Goal: Browse casually: Explore the website without a specific task or goal

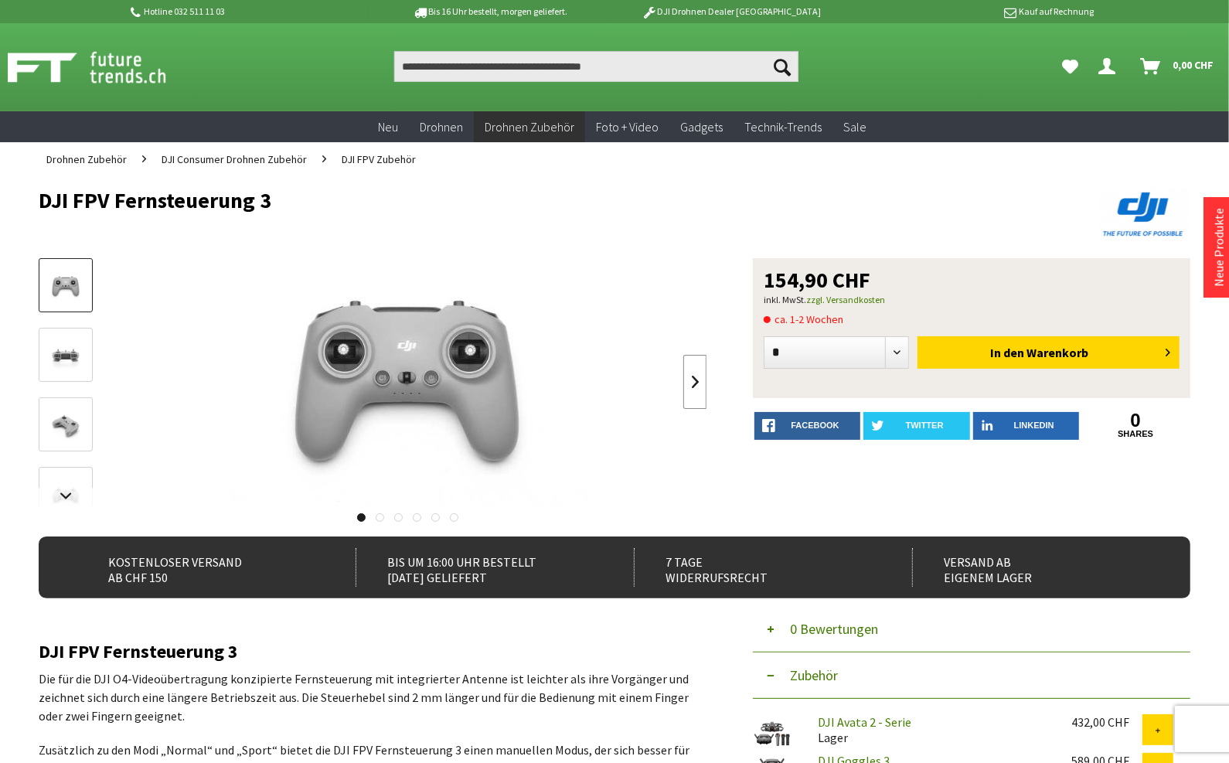
click at [706, 380] on link at bounding box center [694, 382] width 23 height 54
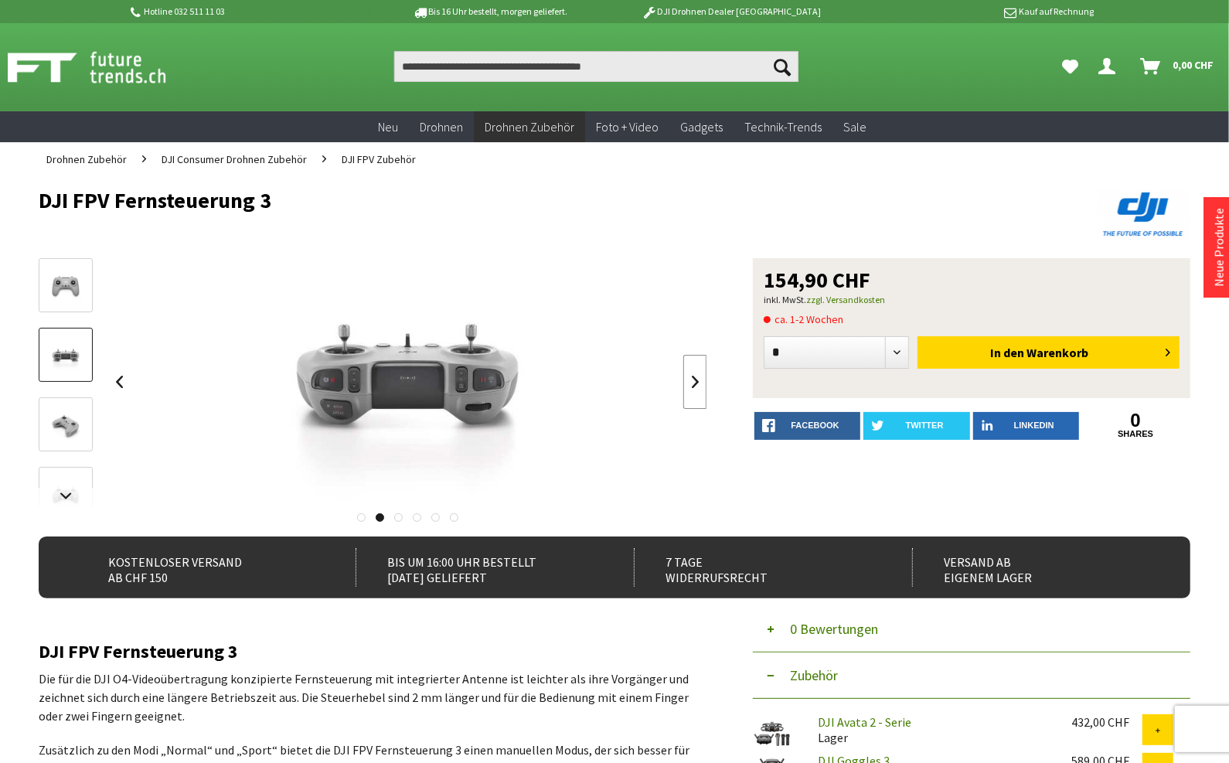
click at [706, 380] on link at bounding box center [694, 382] width 23 height 54
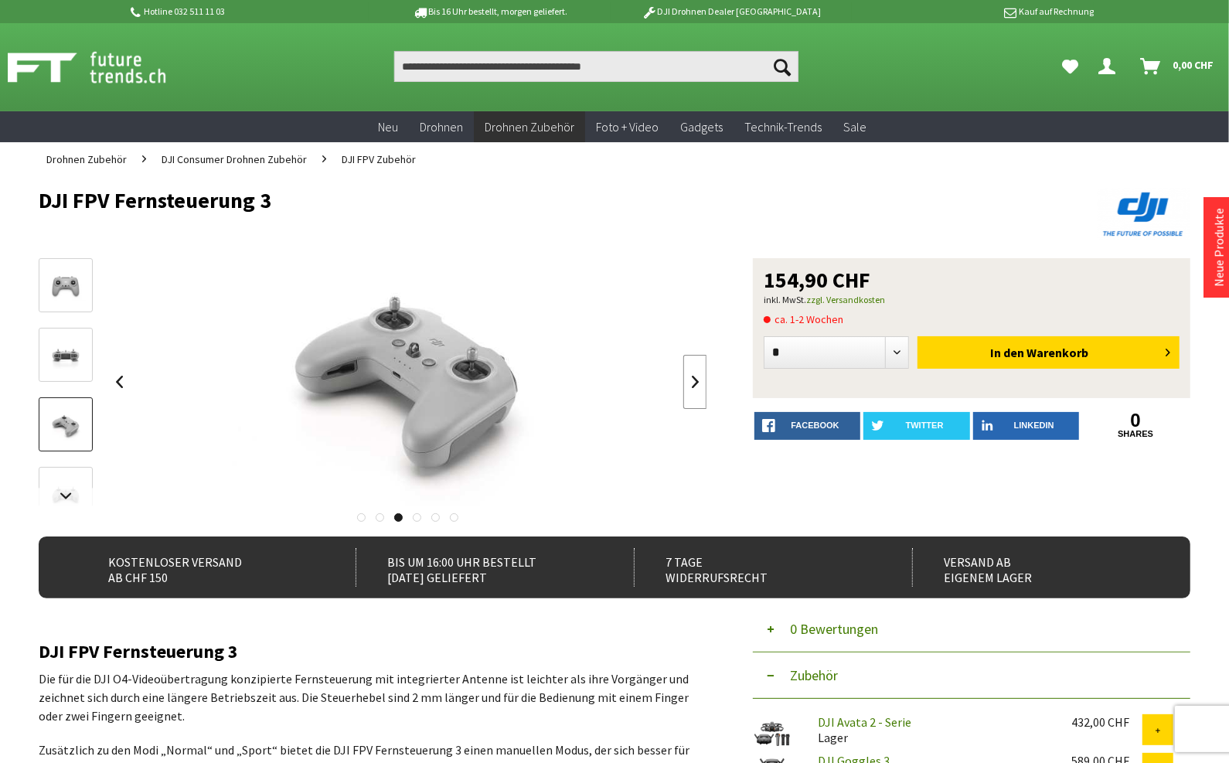
click at [706, 380] on link at bounding box center [694, 382] width 23 height 54
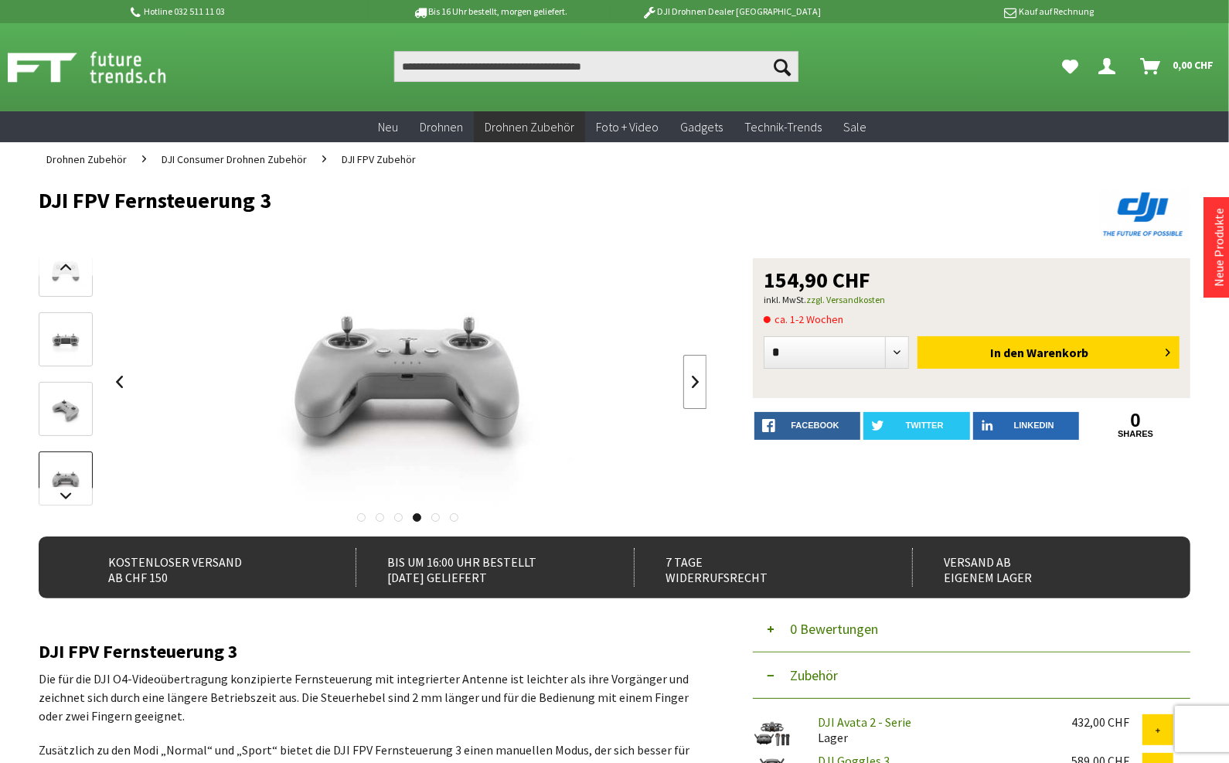
click at [706, 380] on link at bounding box center [694, 382] width 23 height 54
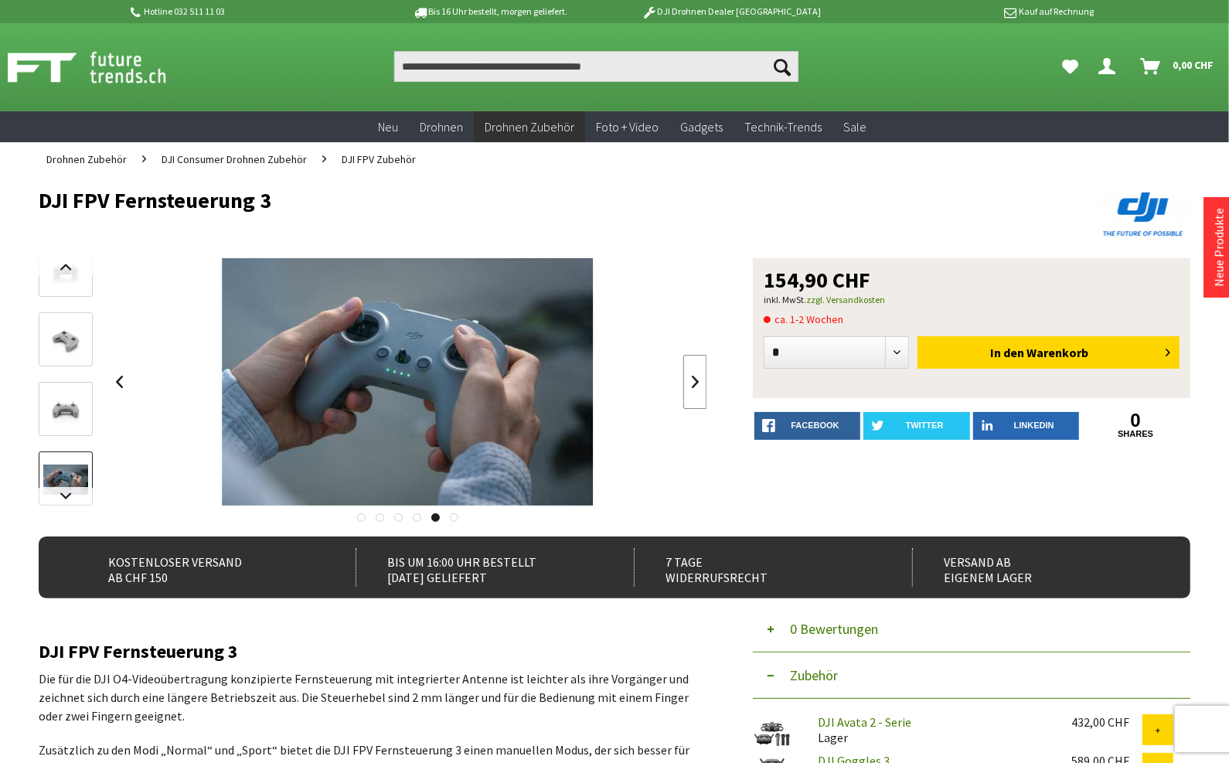
click at [706, 380] on link at bounding box center [694, 382] width 23 height 54
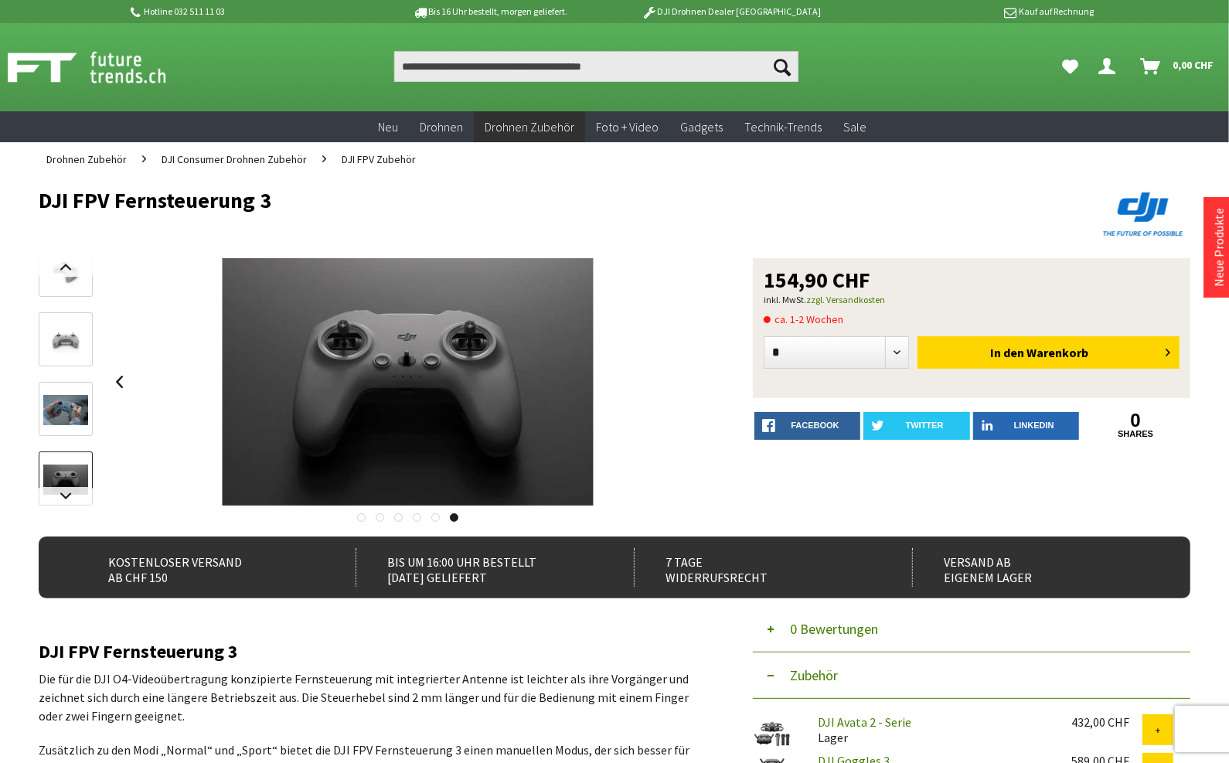
click at [706, 380] on div at bounding box center [407, 381] width 599 height 247
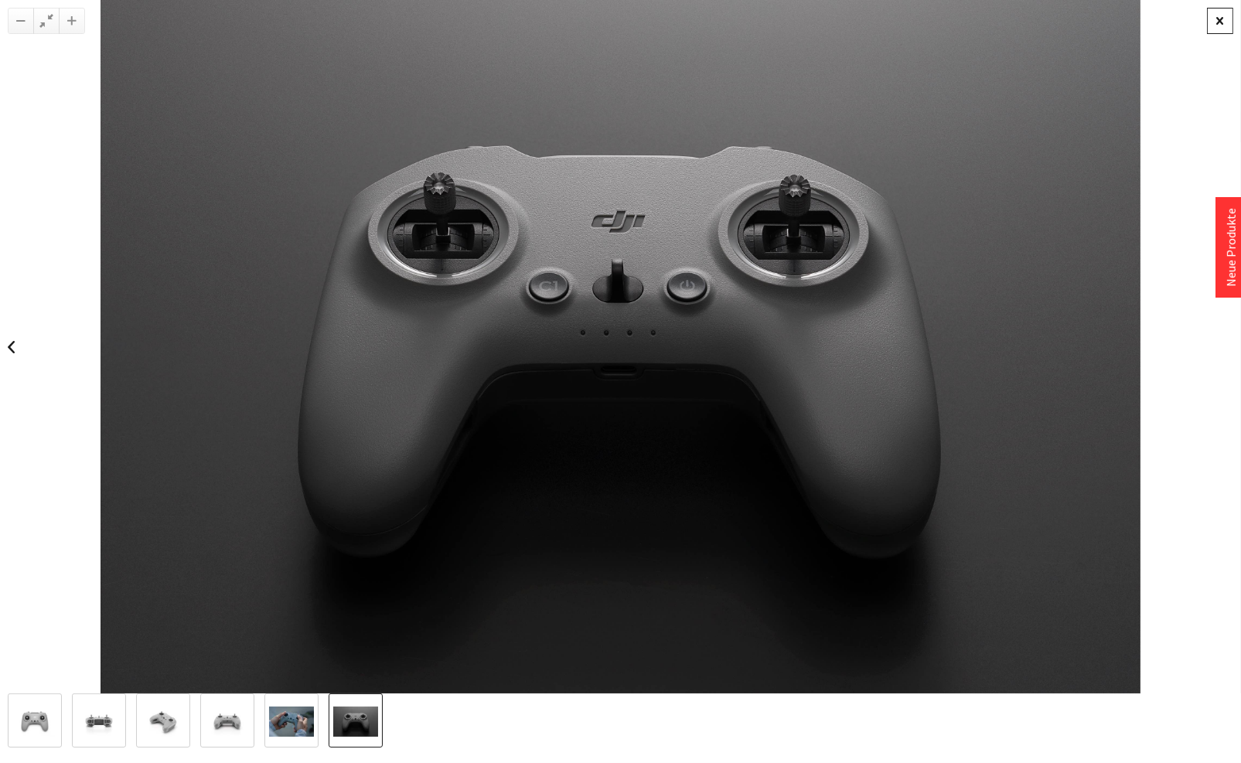
click at [1210, 13] on div at bounding box center [1220, 21] width 26 height 26
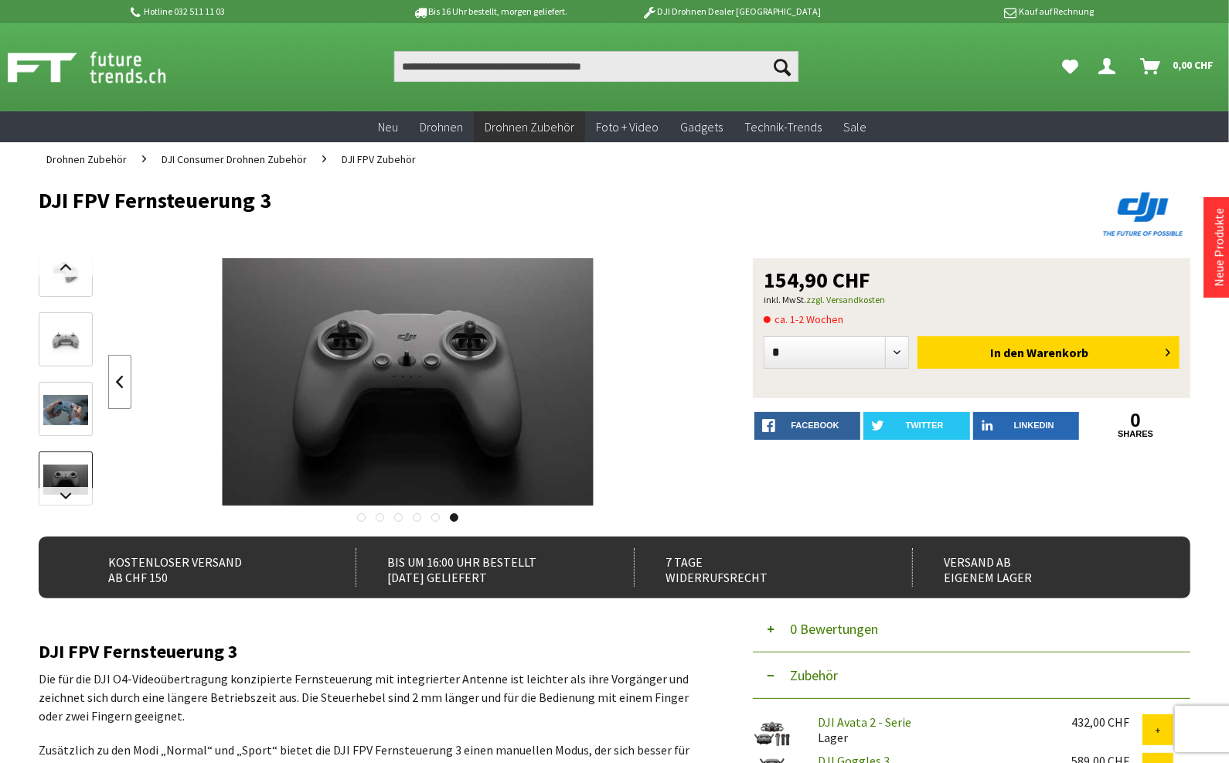
click at [109, 372] on link at bounding box center [119, 382] width 23 height 54
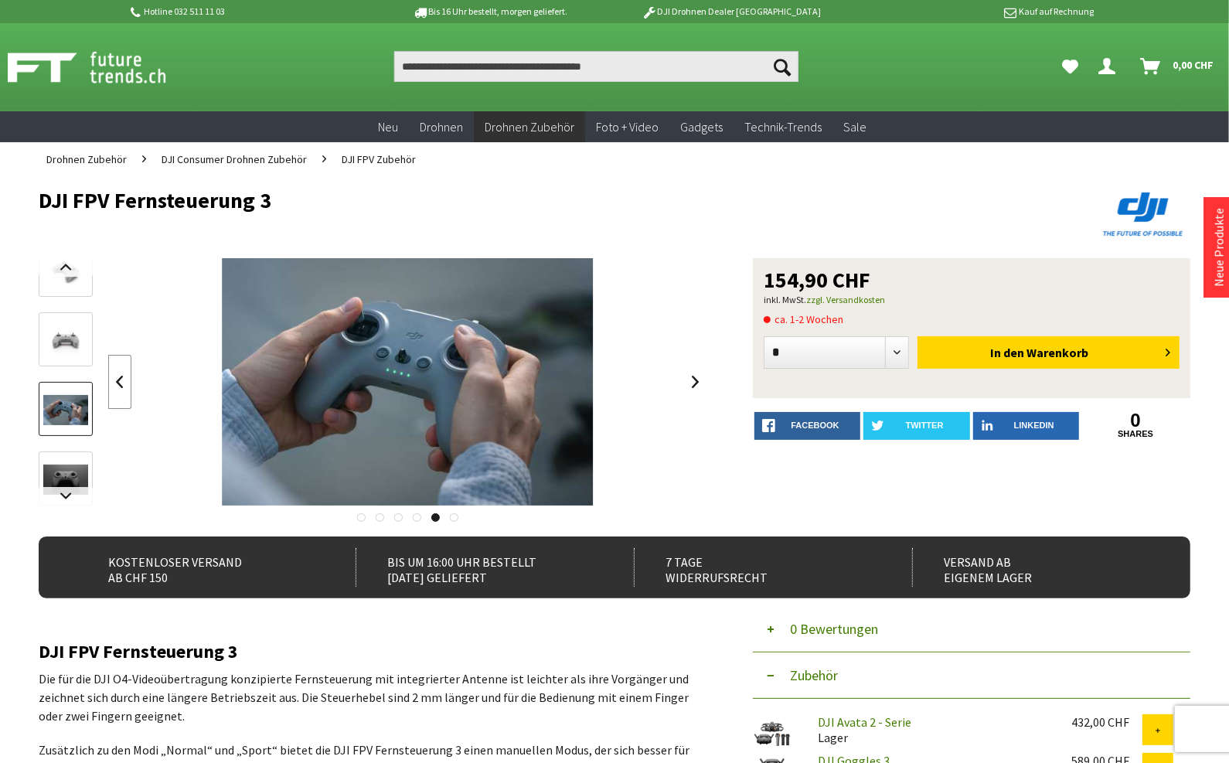
click at [109, 372] on link at bounding box center [119, 382] width 23 height 54
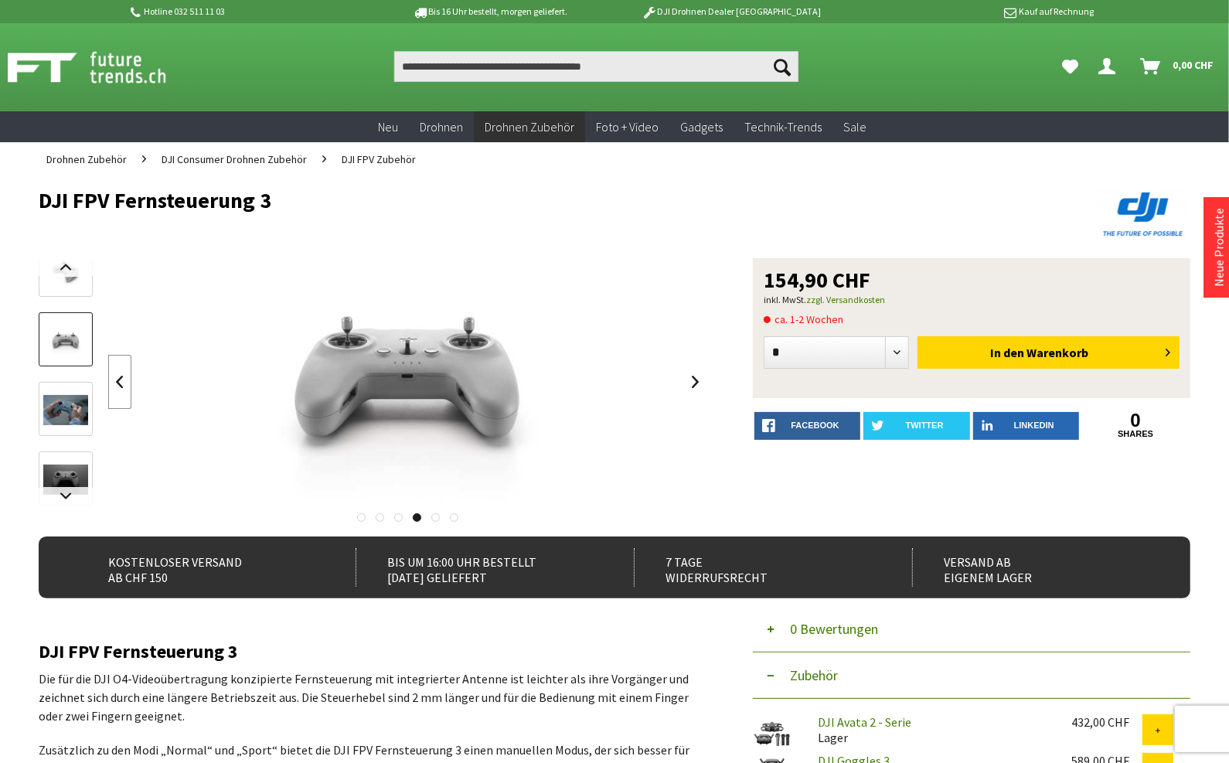
click at [109, 372] on link at bounding box center [119, 382] width 23 height 54
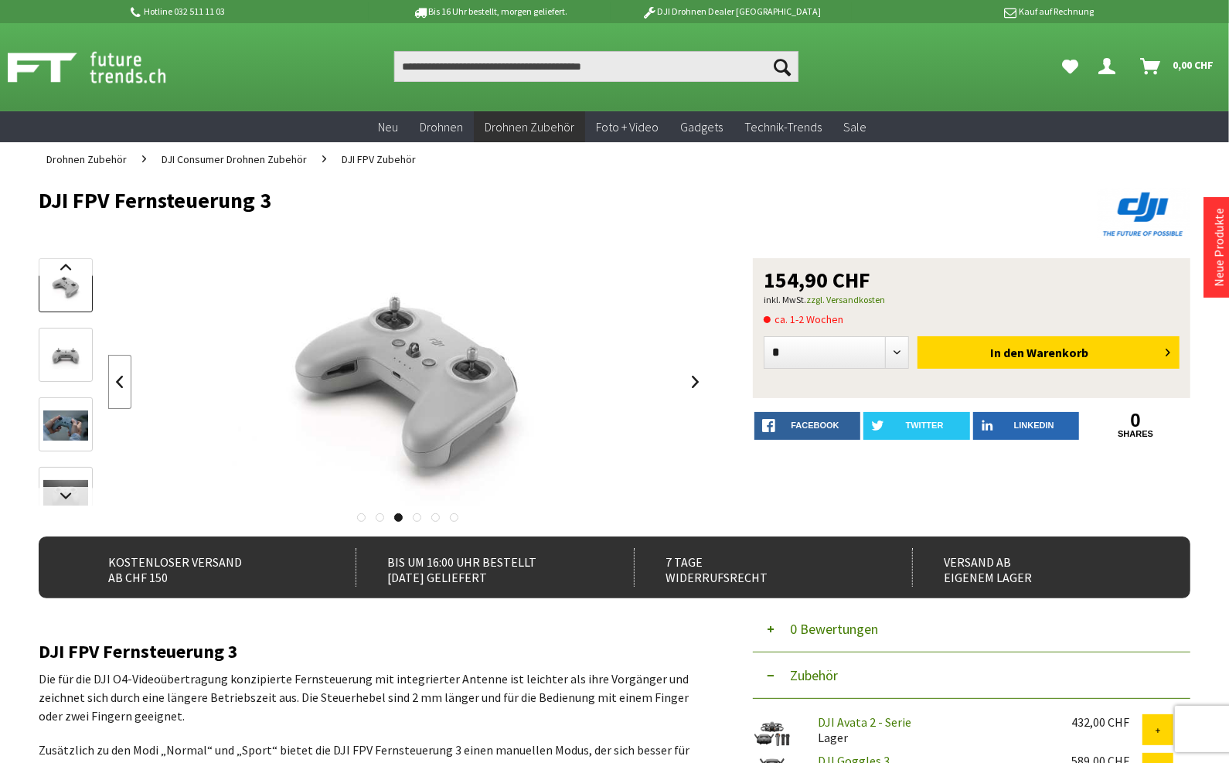
click at [109, 372] on link at bounding box center [119, 382] width 23 height 54
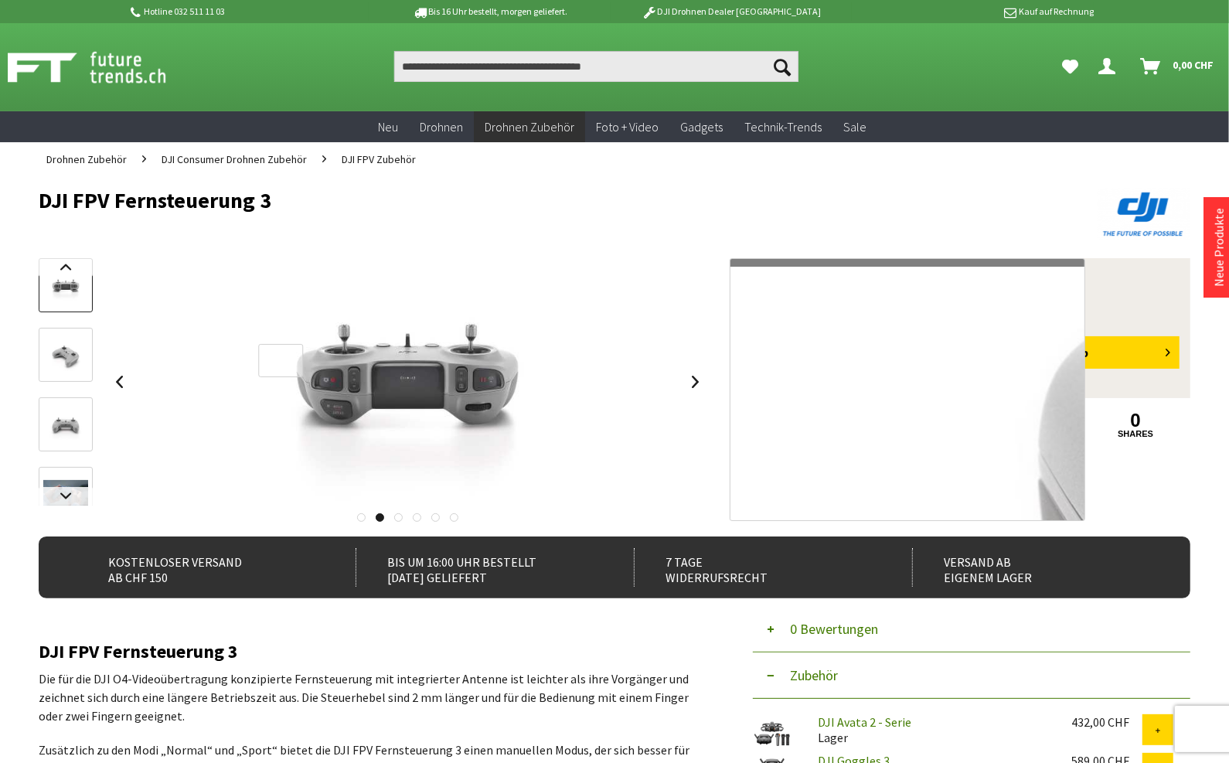
click at [281, 361] on div at bounding box center [280, 360] width 45 height 33
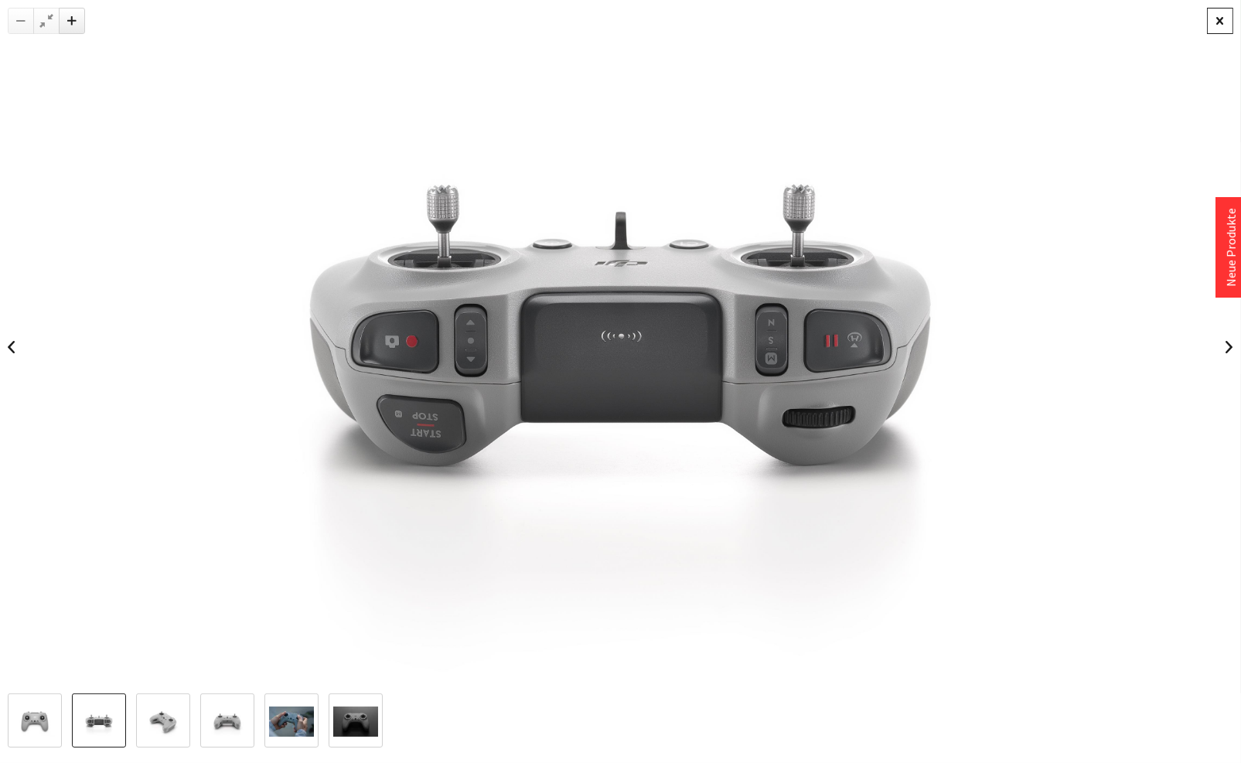
click at [1215, 22] on div at bounding box center [1220, 21] width 26 height 26
